Goal: Transaction & Acquisition: Obtain resource

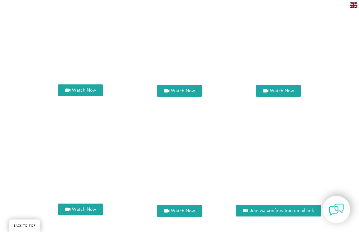
scroll to position [600, 0]
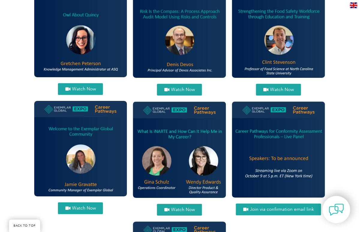
click at [76, 208] on span "Watch Now" at bounding box center [84, 208] width 24 height 4
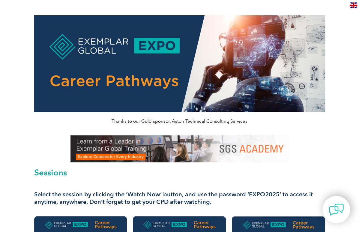
scroll to position [4, 0]
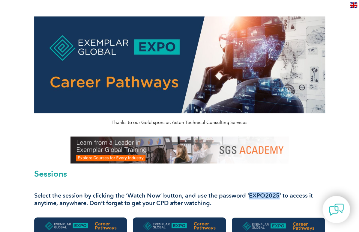
drag, startPoint x: 279, startPoint y: 195, endPoint x: 249, endPoint y: 197, distance: 30.1
click at [249, 197] on h3 "Select the session by clicking the ‘Watch Now’ button, and use the password ‘EX…" at bounding box center [179, 199] width 291 height 15
copy h3 "EXPO2025"
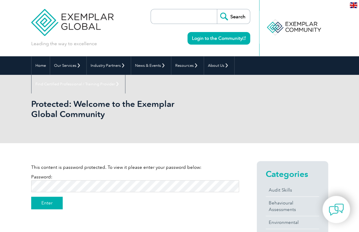
click at [46, 206] on input "Enter" at bounding box center [46, 203] width 31 height 13
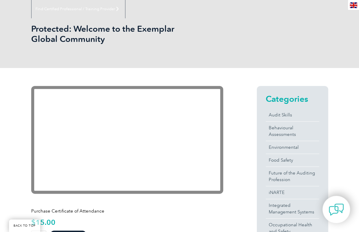
scroll to position [67, 0]
